Goal: Transaction & Acquisition: Purchase product/service

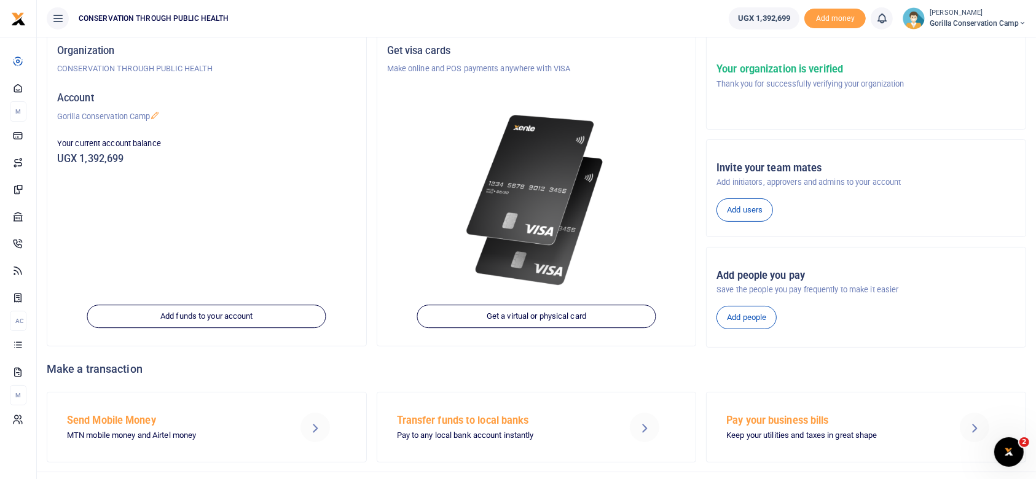
scroll to position [99, 0]
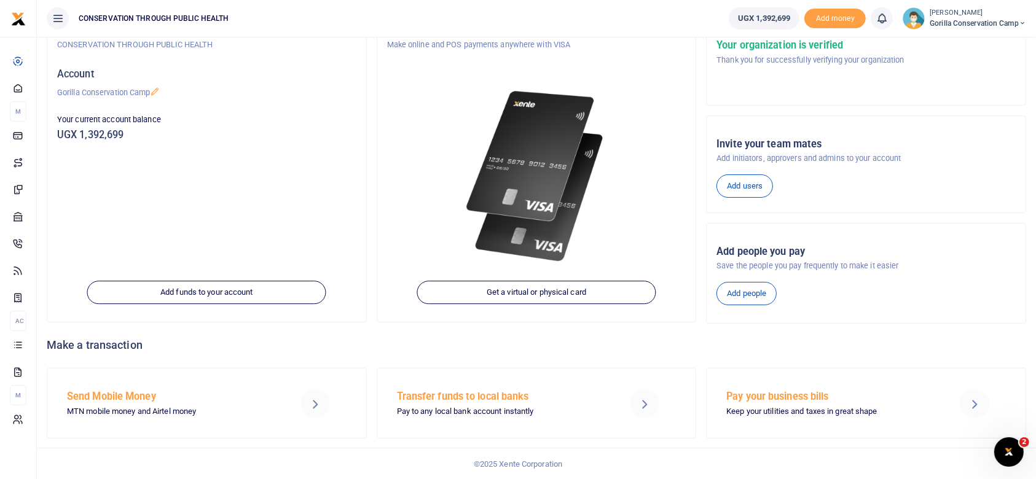
click at [130, 391] on h5 "Send Mobile Money" at bounding box center [170, 397] width 207 height 12
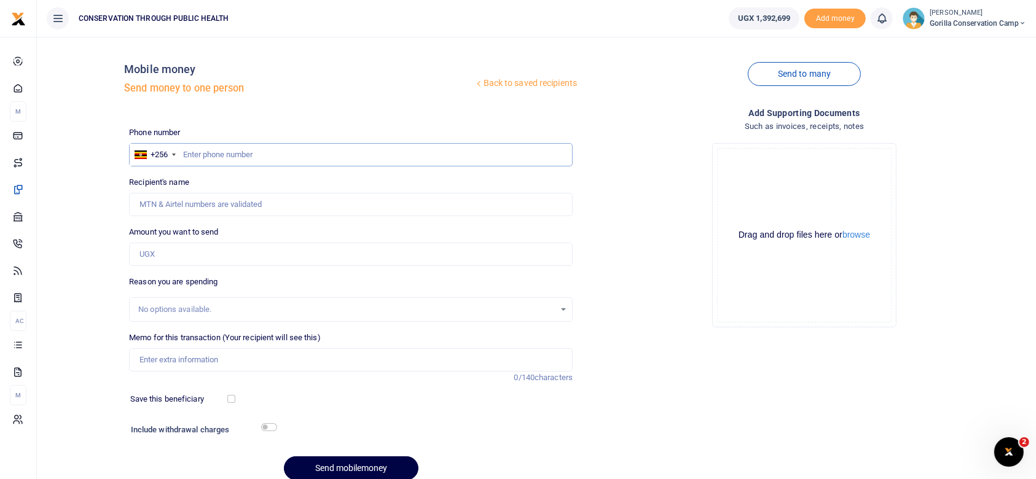
click at [187, 153] on input "text" at bounding box center [351, 154] width 444 height 23
type input "7"
type input "774737714"
type input "[PERSON_NAME]"
type input "774737714"
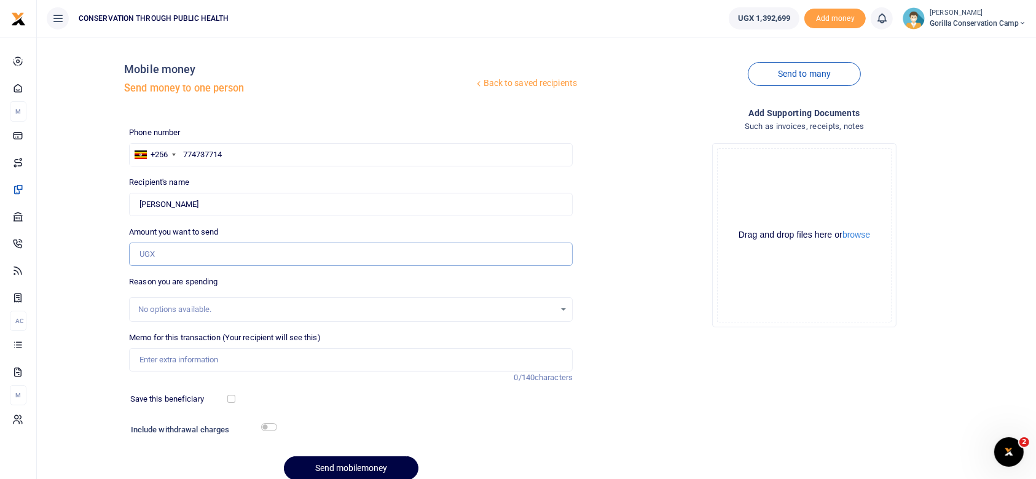
click at [160, 249] on input "Amount you want to send" at bounding box center [351, 254] width 444 height 23
click at [202, 203] on input "Found" at bounding box center [351, 204] width 444 height 23
type input "M"
type input "Mugabirwe patrol station"
click at [167, 248] on input "Amount you want to send" at bounding box center [351, 254] width 444 height 23
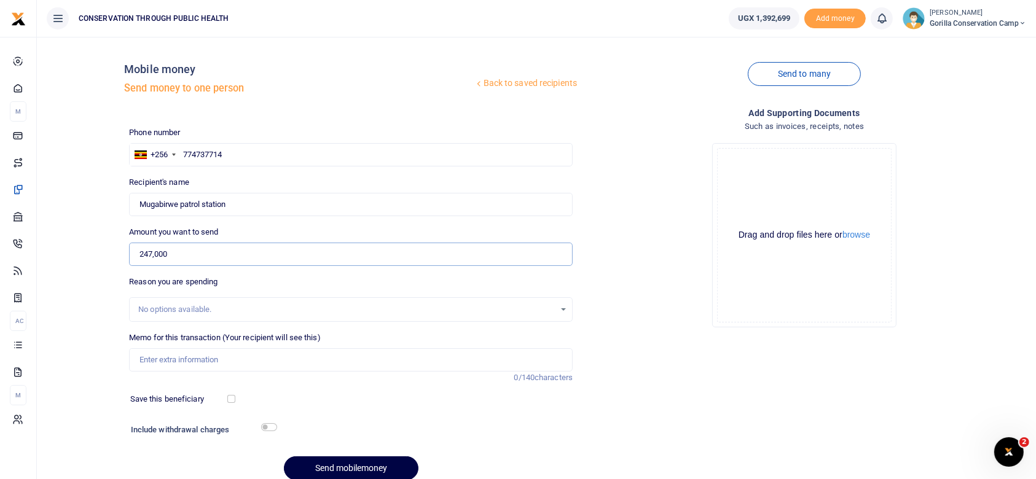
type input "247,000"
click at [146, 356] on input "Memo for this transaction (Your recipient will see this)" at bounding box center [351, 359] width 444 height 23
type input "f"
type input "Generator fuel"
click at [342, 474] on button "Send mobilemoney" at bounding box center [351, 469] width 135 height 24
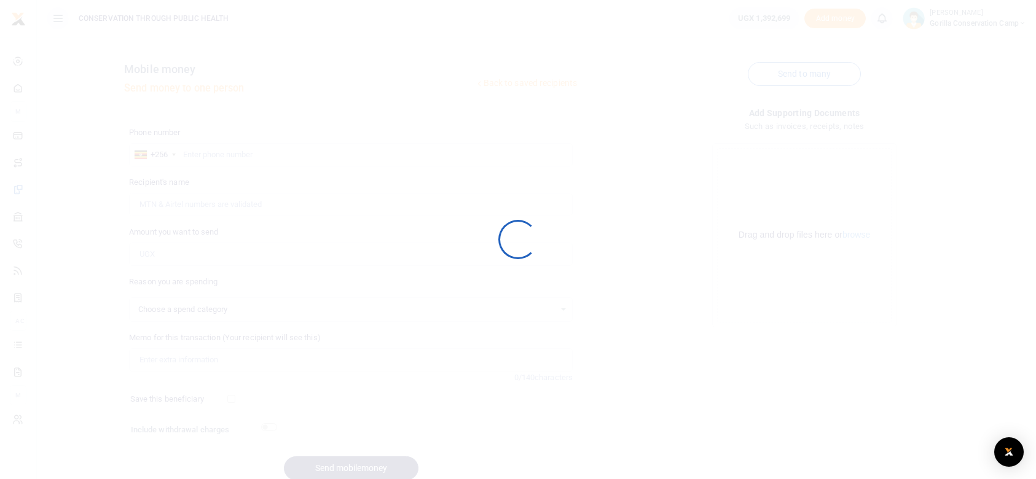
select select
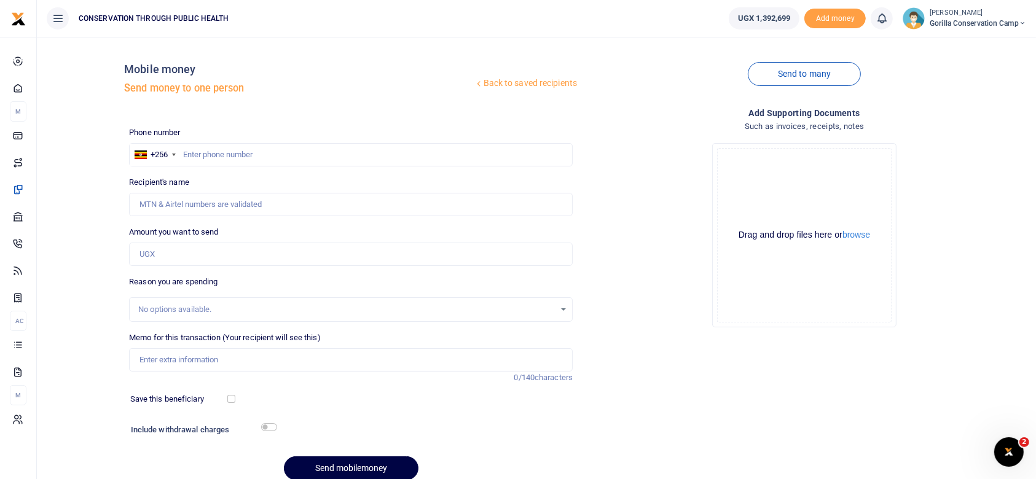
scroll to position [52, 0]
